Goal: Transaction & Acquisition: Purchase product/service

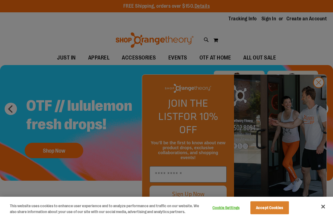
click at [321, 96] on div at bounding box center [166, 109] width 333 height 218
click at [318, 98] on div at bounding box center [166, 109] width 333 height 218
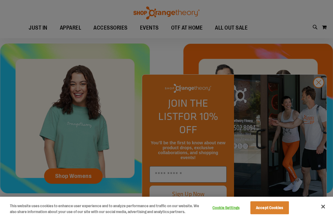
scroll to position [207, 0]
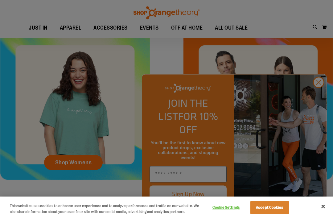
click at [316, 117] on div at bounding box center [166, 109] width 333 height 218
click at [320, 213] on button "Close" at bounding box center [323, 207] width 14 height 14
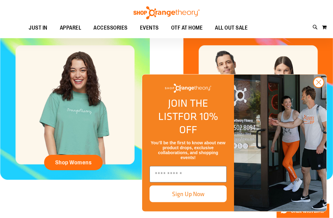
scroll to position [207, 0]
click at [322, 87] on circle "Close dialog" at bounding box center [318, 82] width 10 height 10
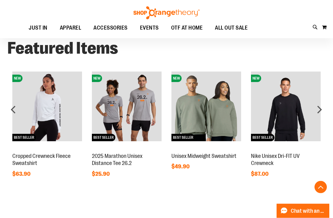
scroll to position [398, 0]
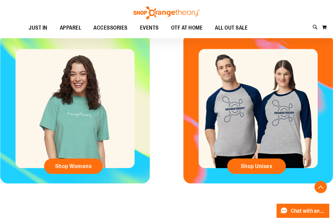
scroll to position [168, 0]
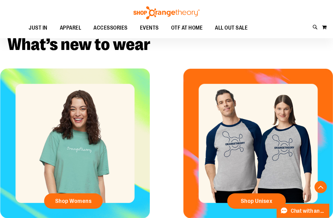
click at [76, 198] on span "Shop Womens" at bounding box center [73, 201] width 37 height 7
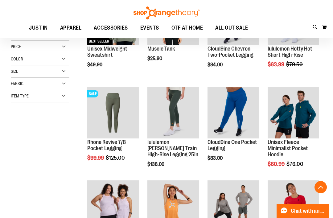
scroll to position [129, 0]
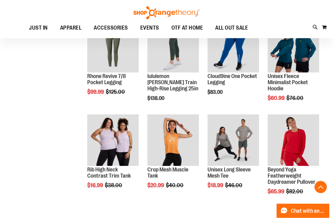
scroll to position [194, 0]
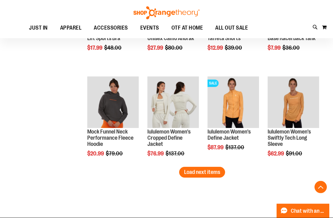
scroll to position [792, 0]
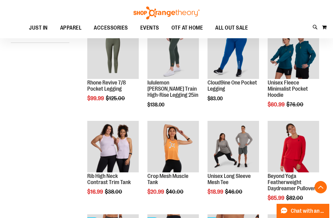
scroll to position [59, 0]
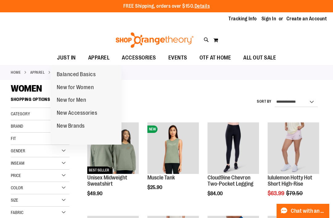
click at [81, 90] on span "New for Women" at bounding box center [75, 88] width 37 height 8
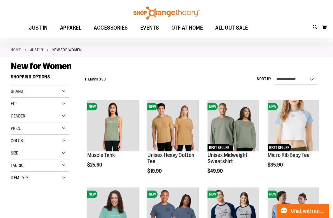
scroll to position [22, 0]
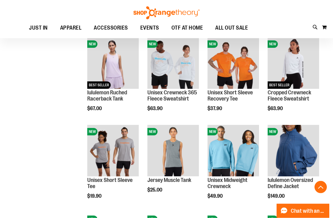
scroll to position [438, 0]
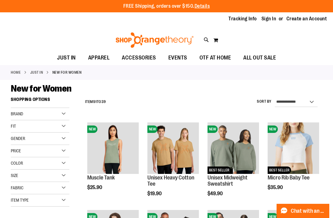
click at [219, 59] on span "OTF AT HOME" at bounding box center [215, 58] width 32 height 14
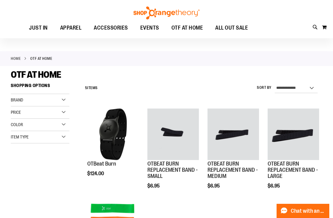
scroll to position [14, 0]
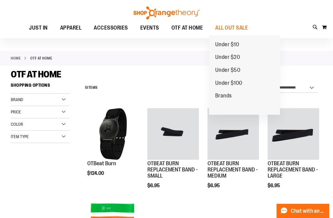
click at [229, 57] on span "Under $20" at bounding box center [227, 58] width 25 height 8
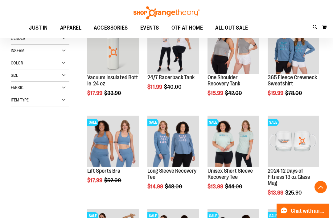
scroll to position [100, 0]
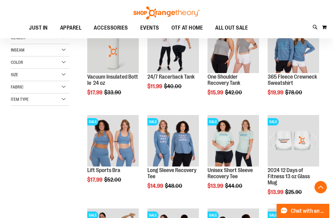
click at [332, 96] on main "**********" at bounding box center [166, 158] width 333 height 359
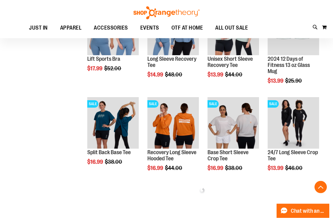
scroll to position [218, 0]
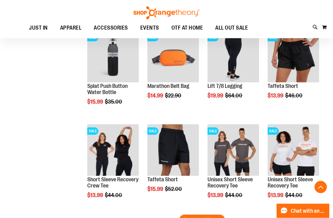
scroll to position [746, 0]
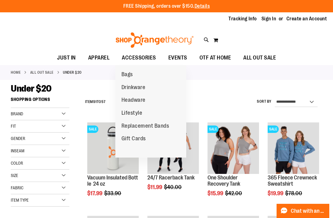
click at [129, 76] on span "Bags" at bounding box center [126, 75] width 11 height 8
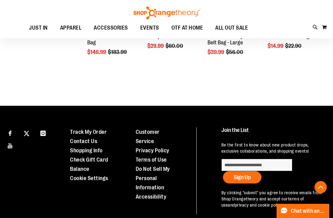
scroll to position [346, 0]
